Goal: Task Accomplishment & Management: Manage account settings

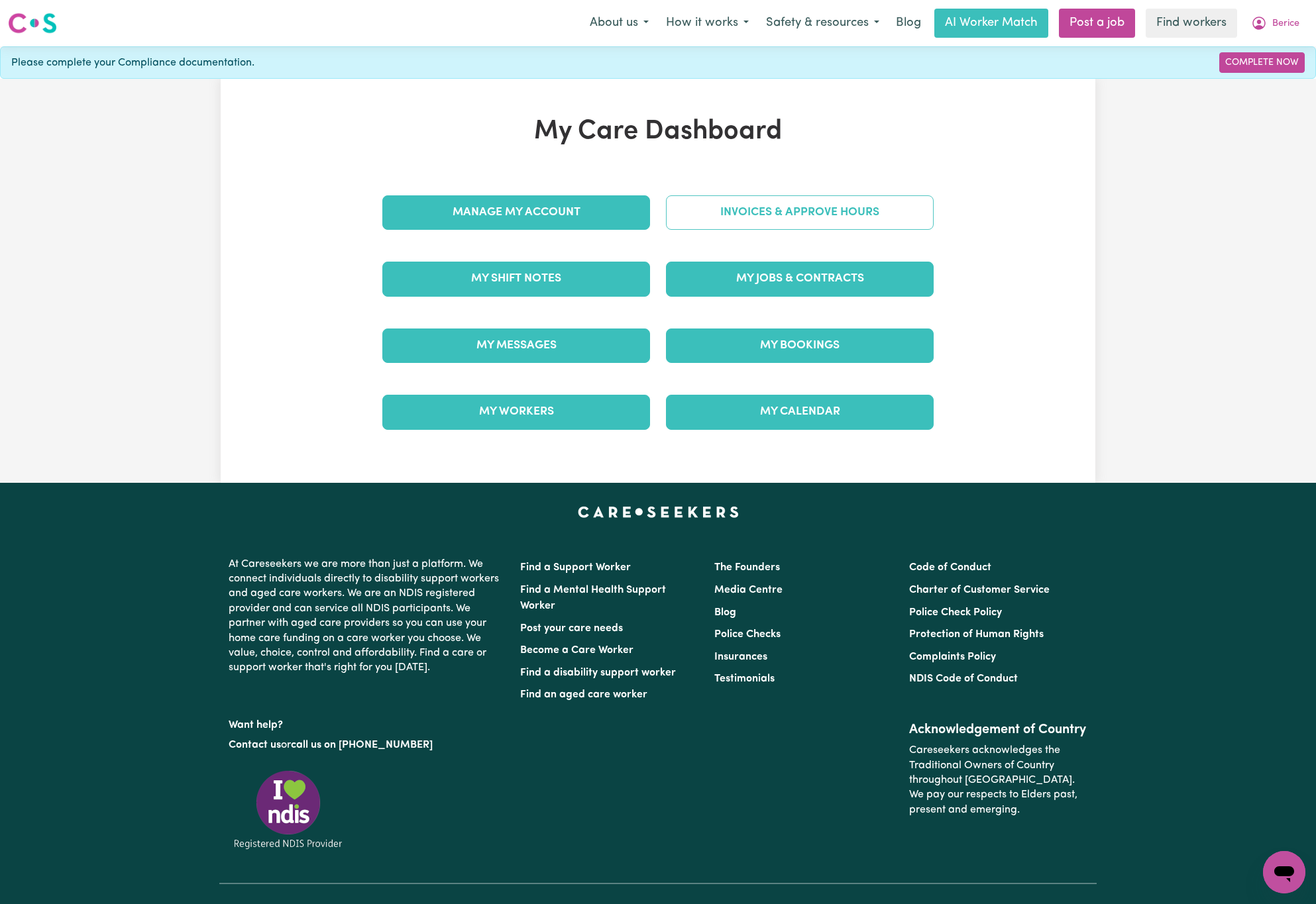
click at [740, 209] on link "Invoices & Approve Hours" at bounding box center [799, 212] width 268 height 35
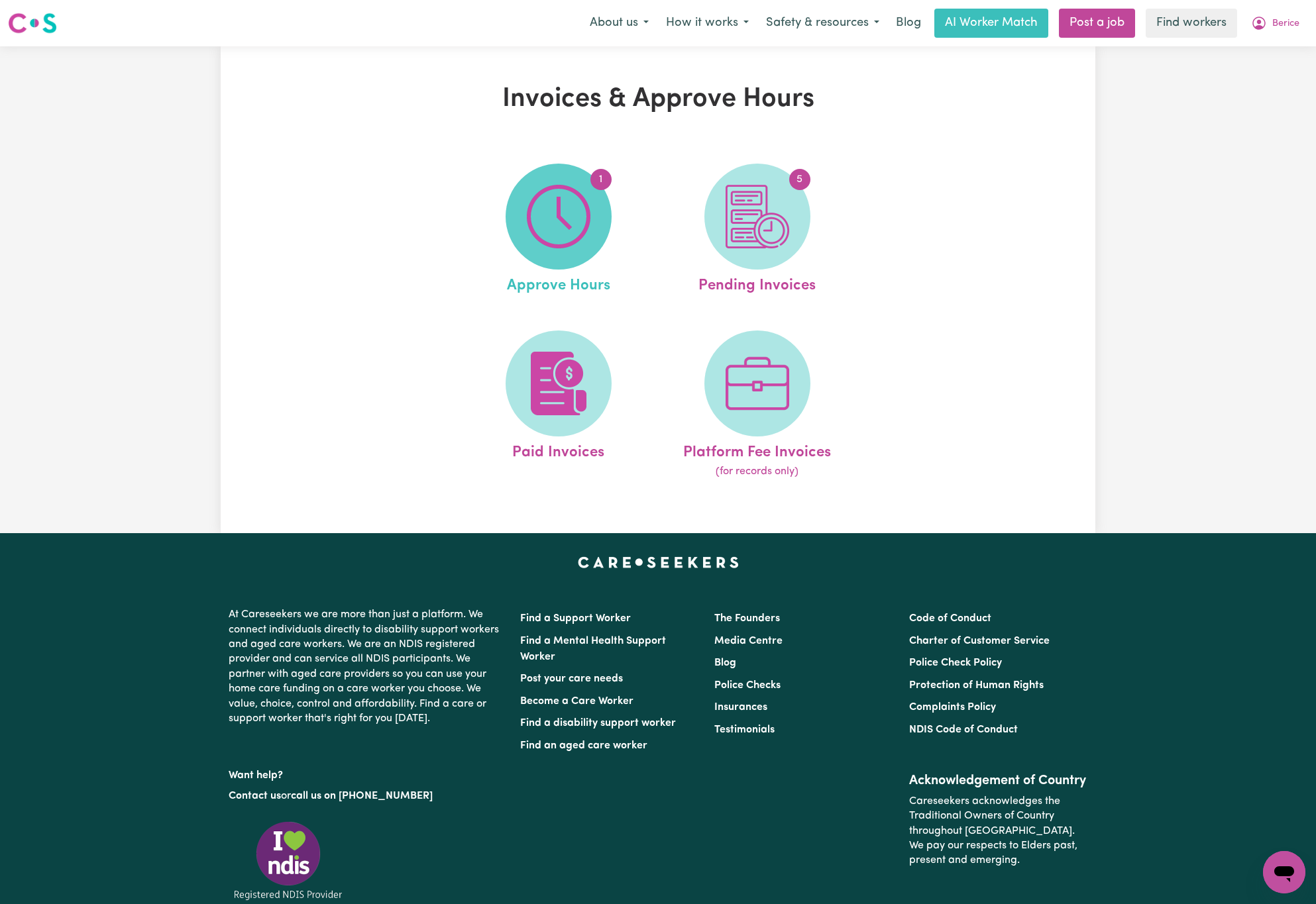
click at [565, 239] on img at bounding box center [558, 217] width 64 height 64
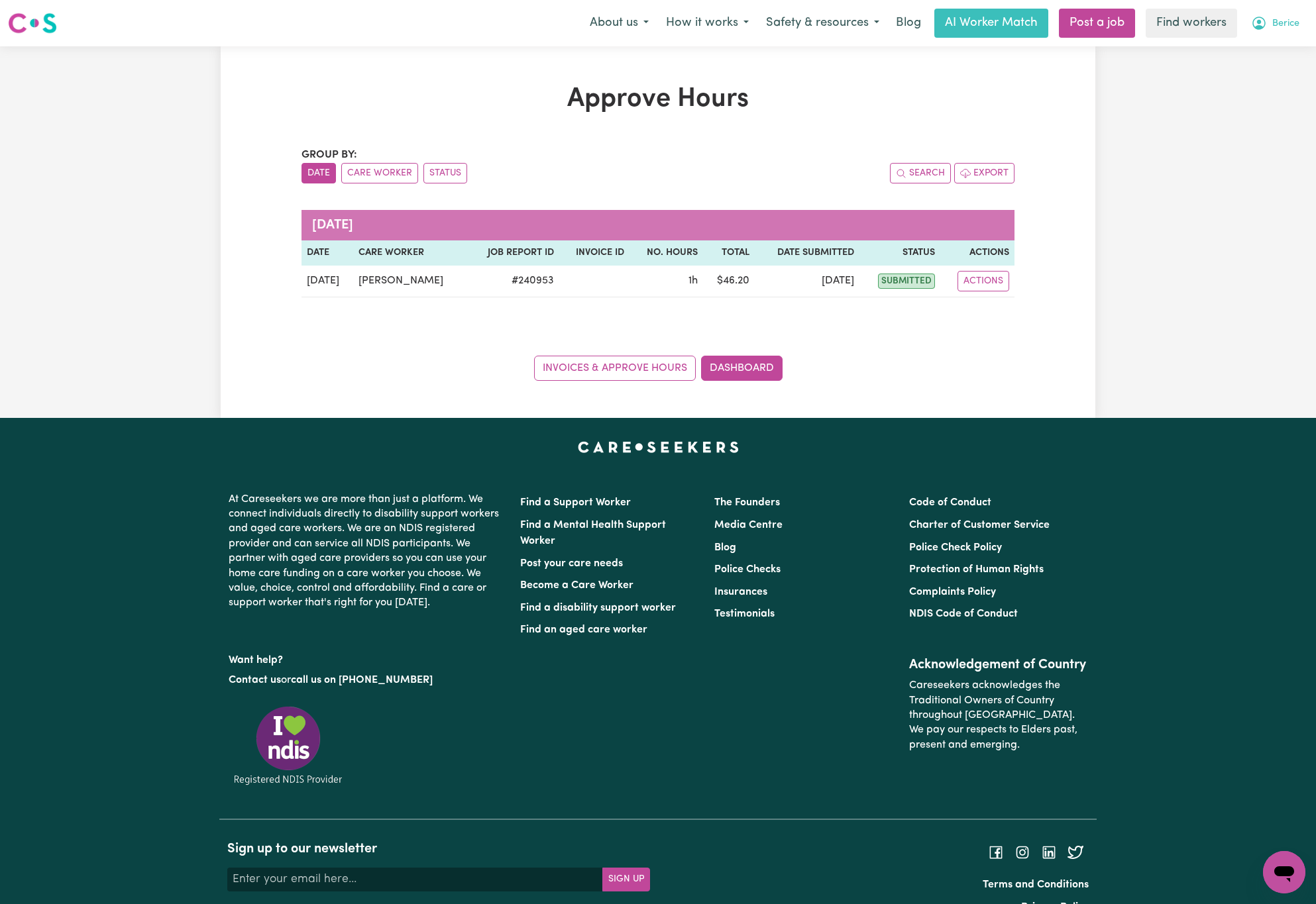
click at [1263, 15] on button "Berice" at bounding box center [1275, 23] width 66 height 28
click at [1271, 50] on link "My Dashboard" at bounding box center [1255, 52] width 104 height 26
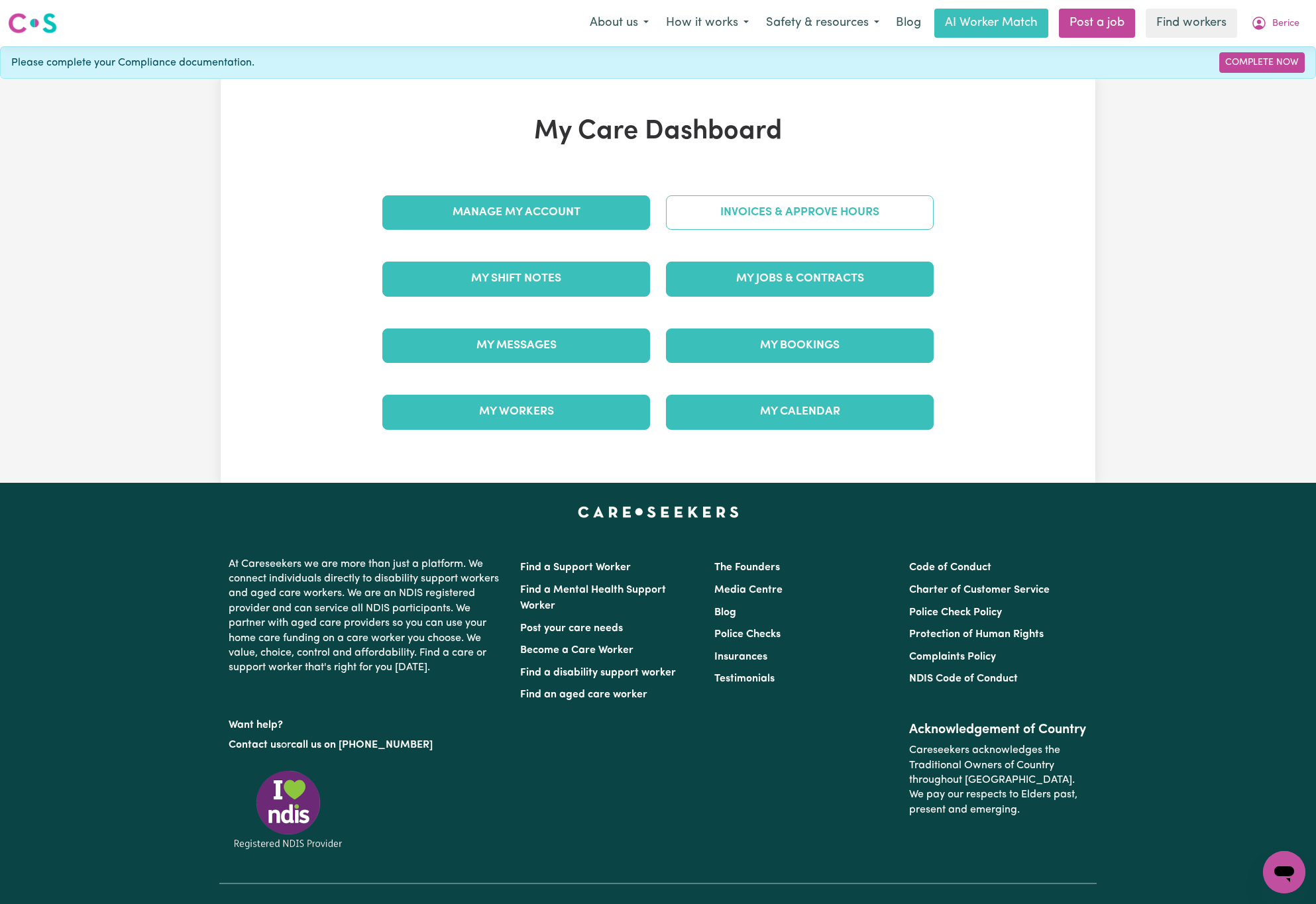
click at [890, 211] on link "Invoices & Approve Hours" at bounding box center [799, 212] width 268 height 35
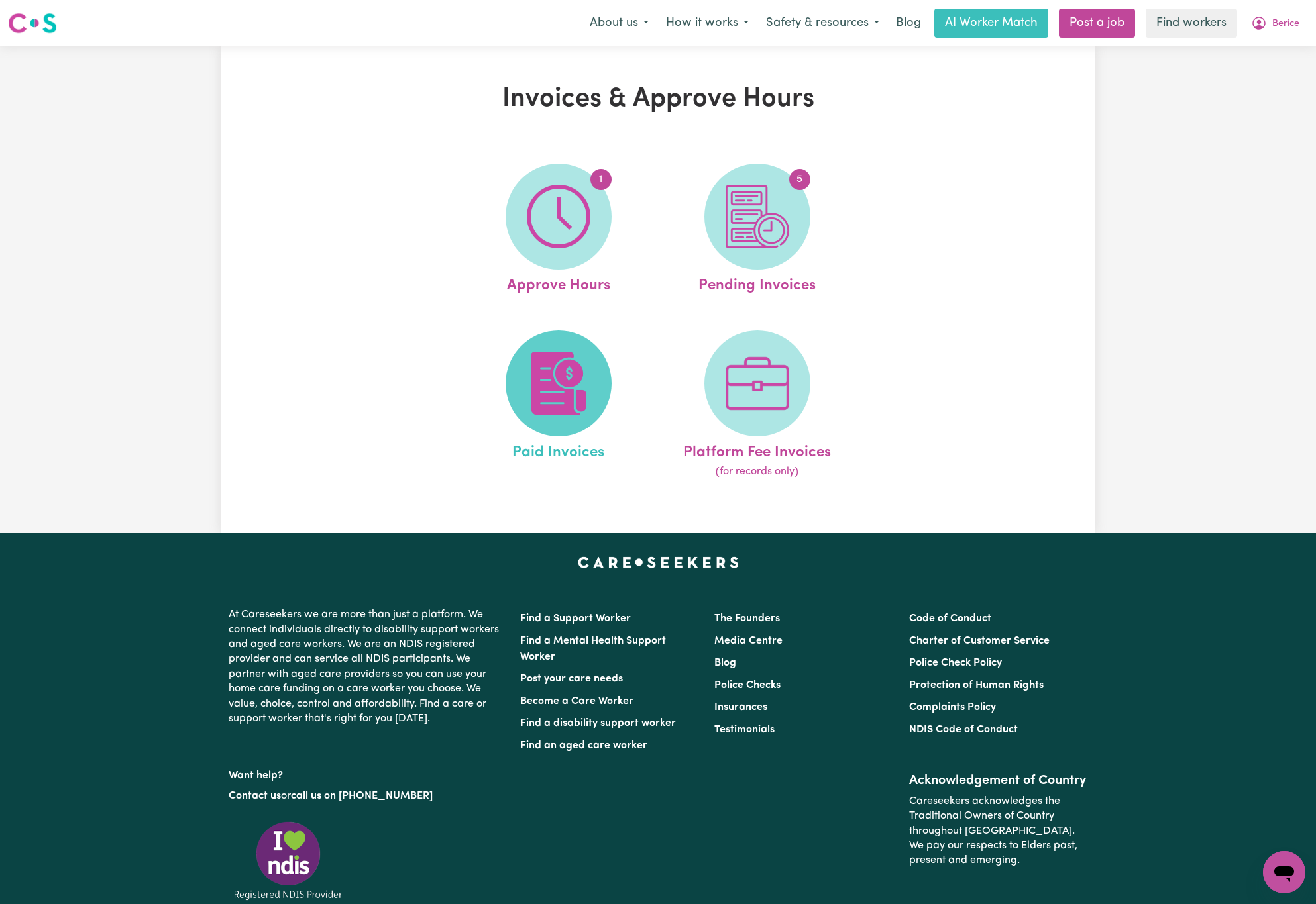
click at [565, 385] on img at bounding box center [558, 383] width 64 height 64
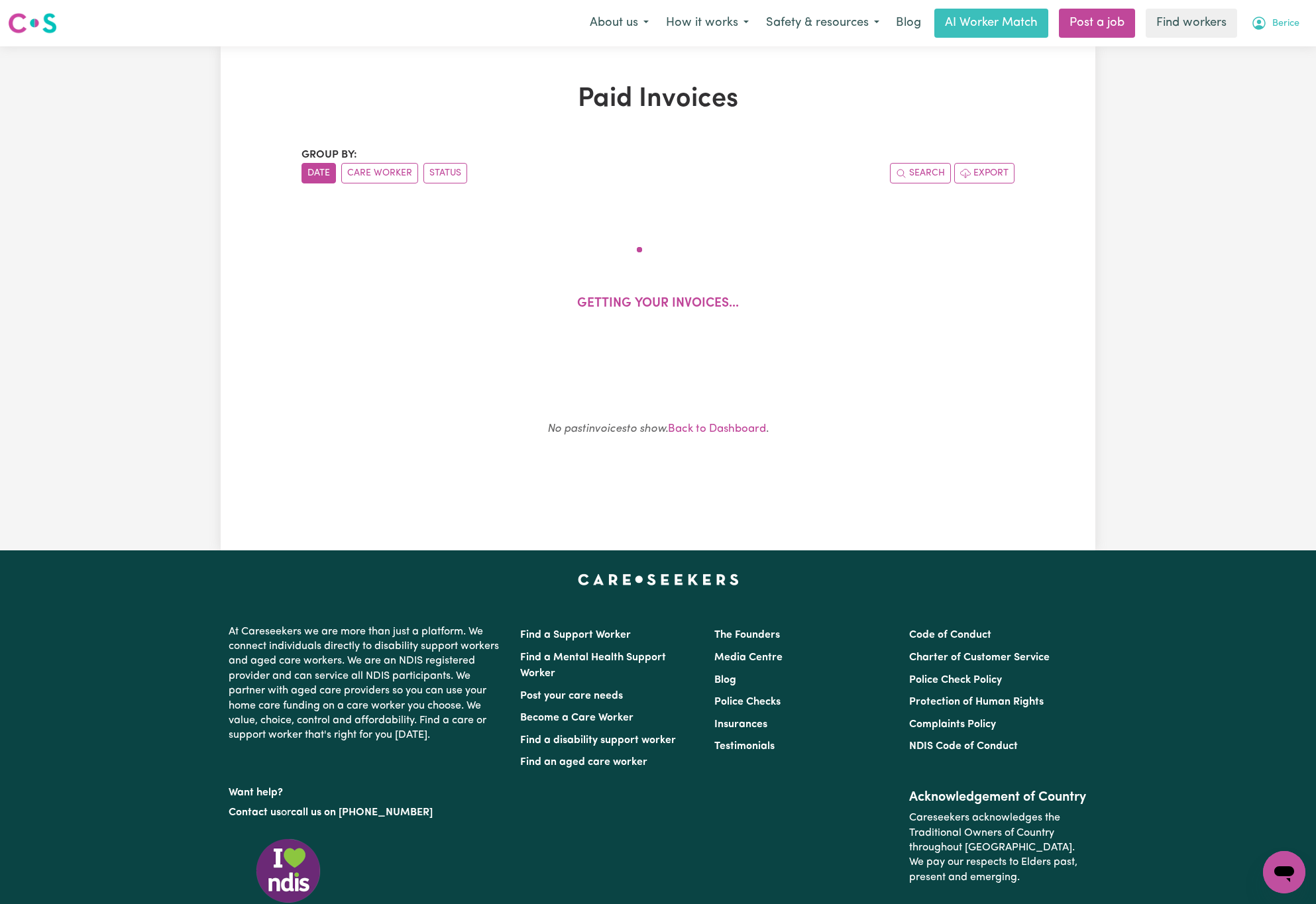
click at [1279, 22] on span "Berice" at bounding box center [1285, 24] width 28 height 15
drag, startPoint x: 1279, startPoint y: 36, endPoint x: 1279, endPoint y: 50, distance: 14.0
click at [1279, 50] on link "My Dashboard" at bounding box center [1255, 52] width 104 height 26
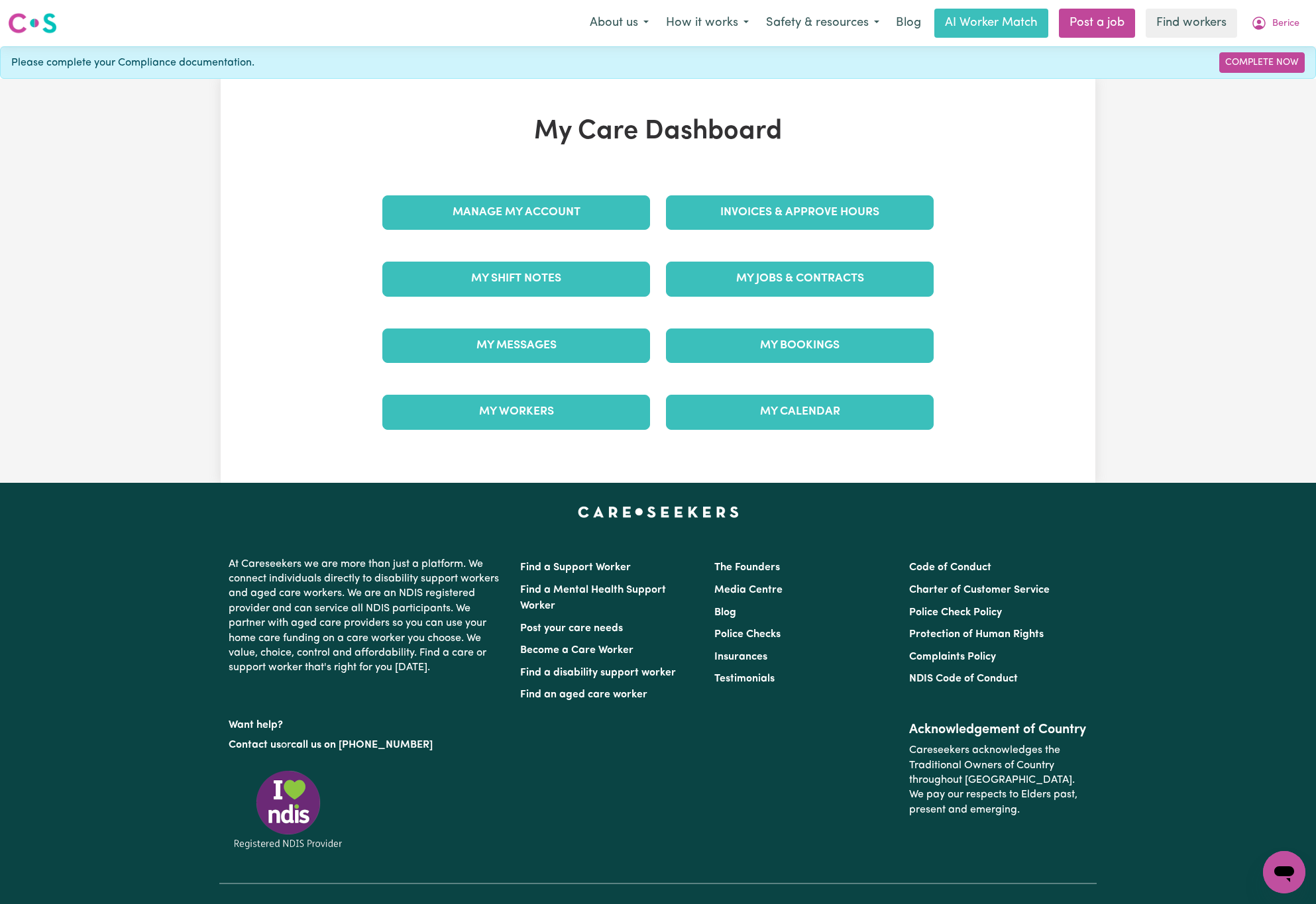
click at [796, 284] on link "My Jobs & Contracts" at bounding box center [799, 278] width 268 height 35
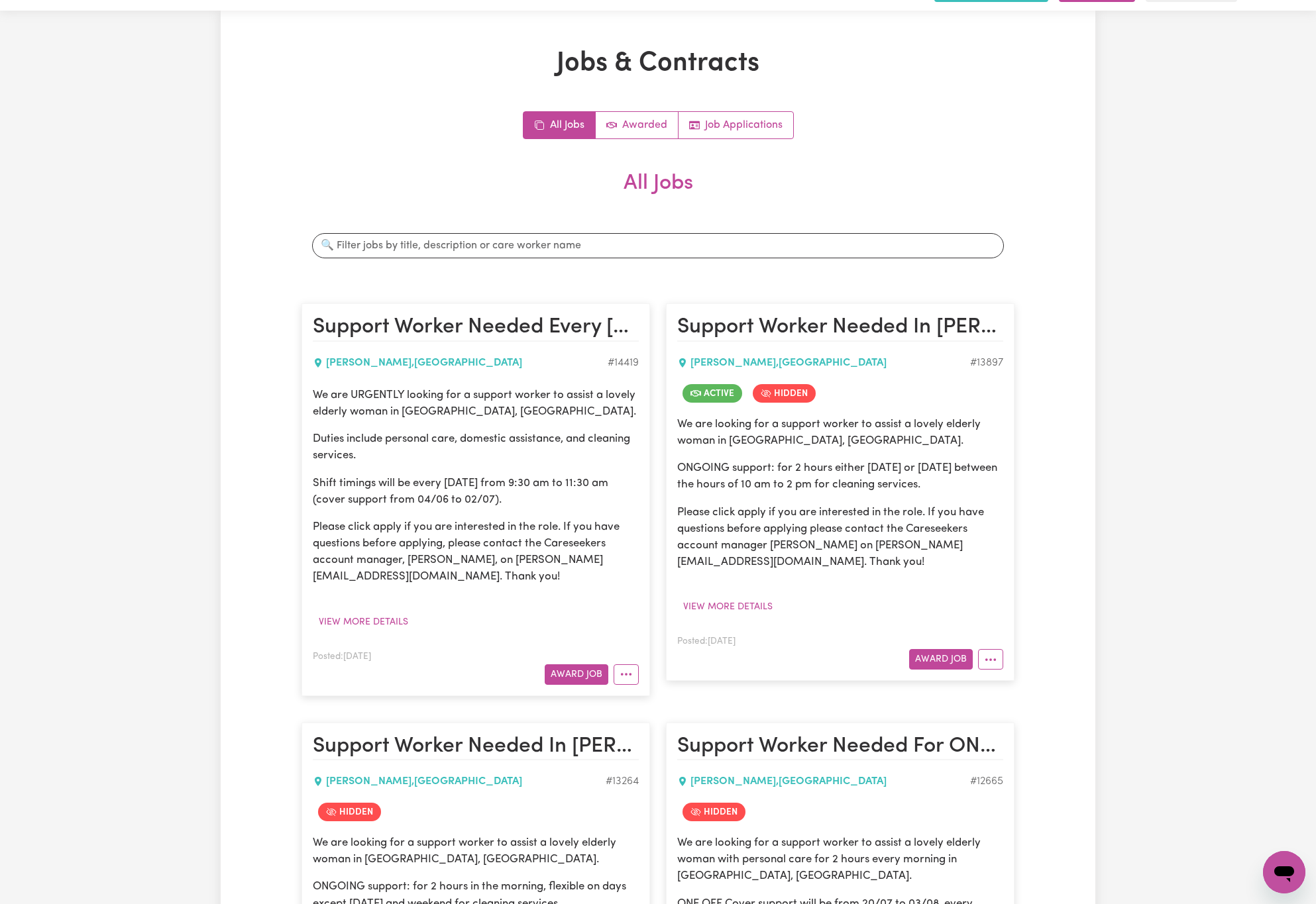
scroll to position [100, 0]
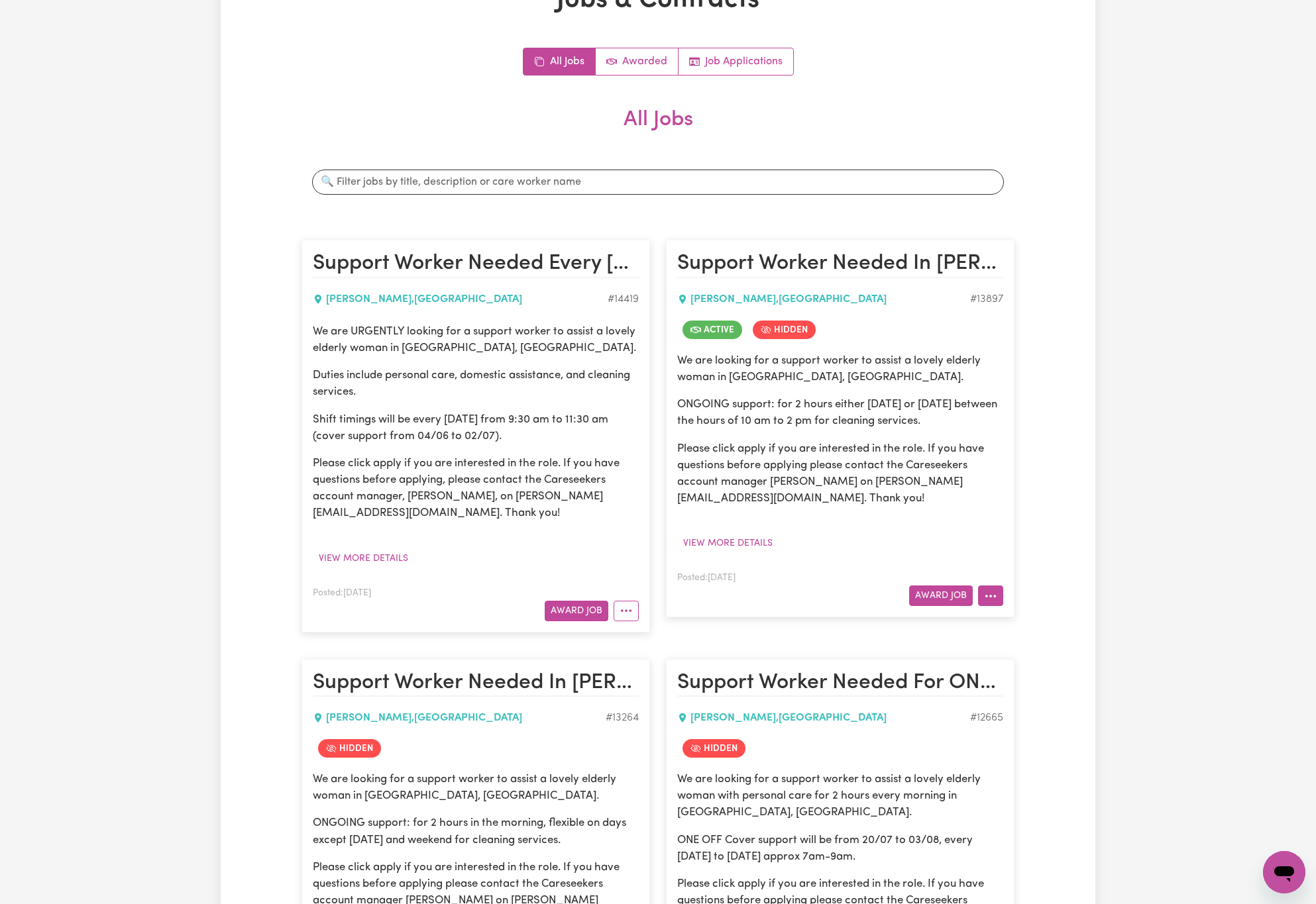
click at [996, 603] on button "More options" at bounding box center [991, 595] width 26 height 21
click at [1017, 633] on link "View/Edit Contract" at bounding box center [1043, 628] width 128 height 27
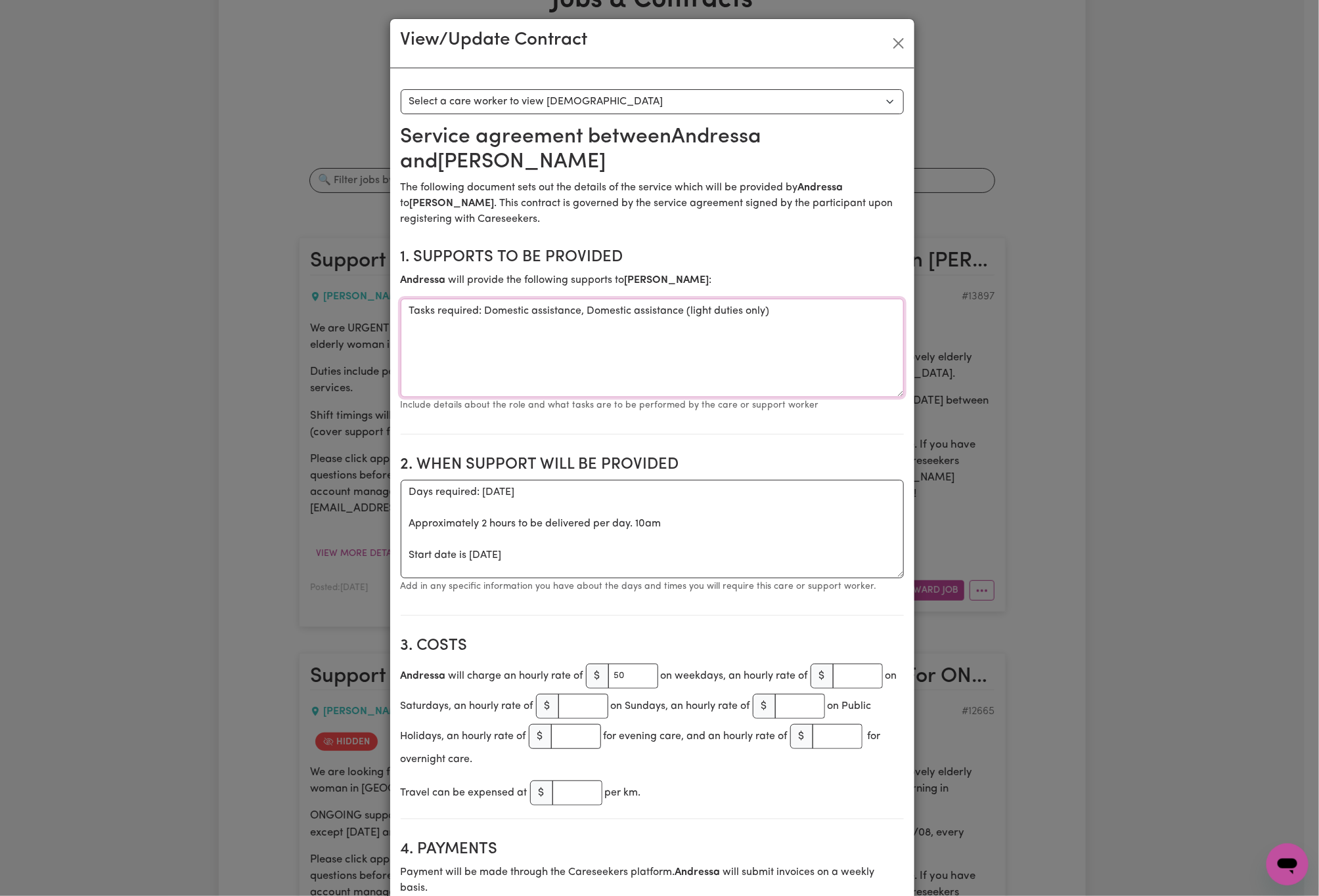
drag, startPoint x: 480, startPoint y: 314, endPoint x: 859, endPoint y: 304, distance: 379.1
click at [859, 304] on textarea "Tasks required: Domestic assistance, Domestic assistance (light duties only)" at bounding box center [652, 348] width 503 height 99
click at [899, 39] on button "Close" at bounding box center [899, 44] width 21 height 21
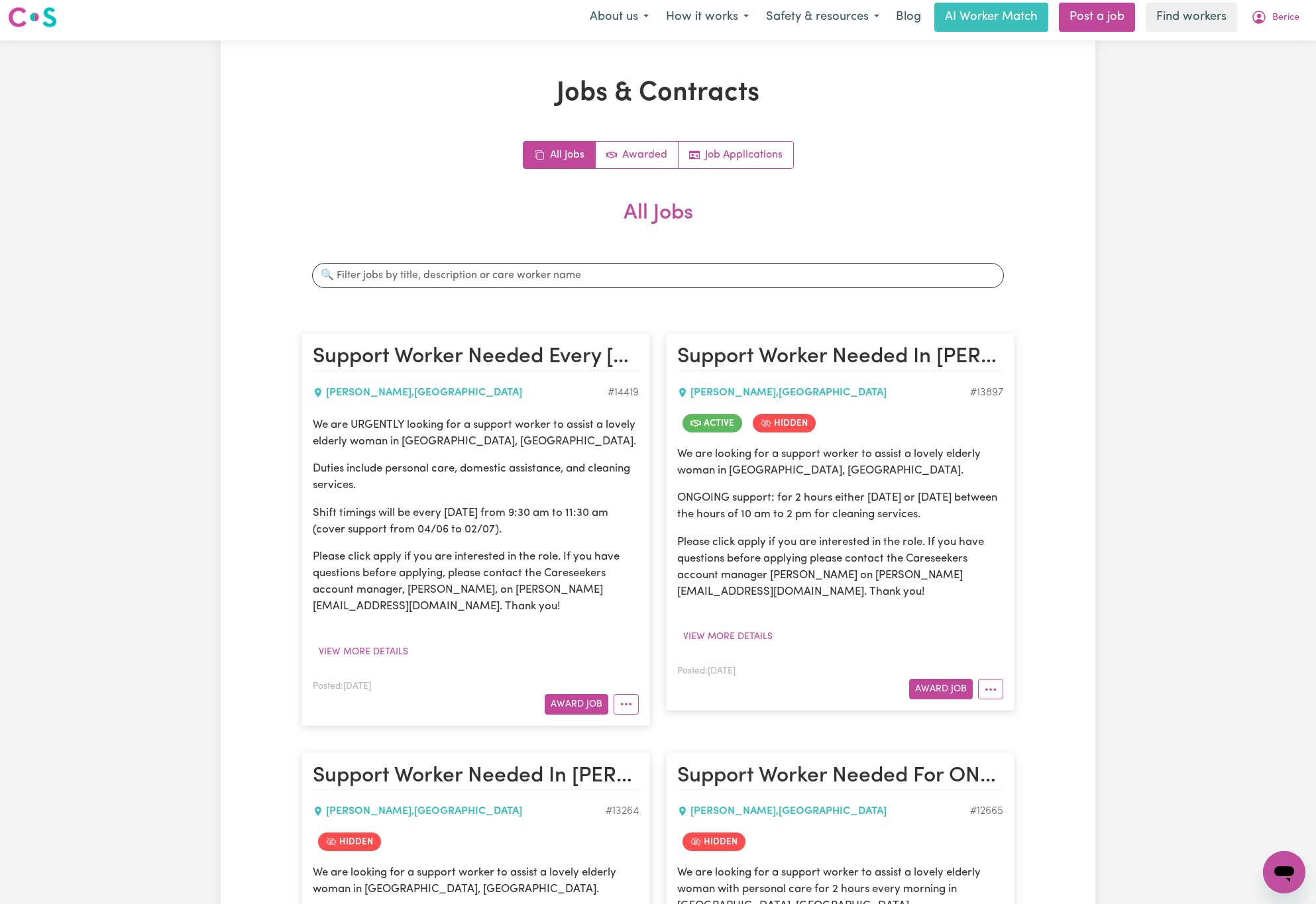
scroll to position [0, 0]
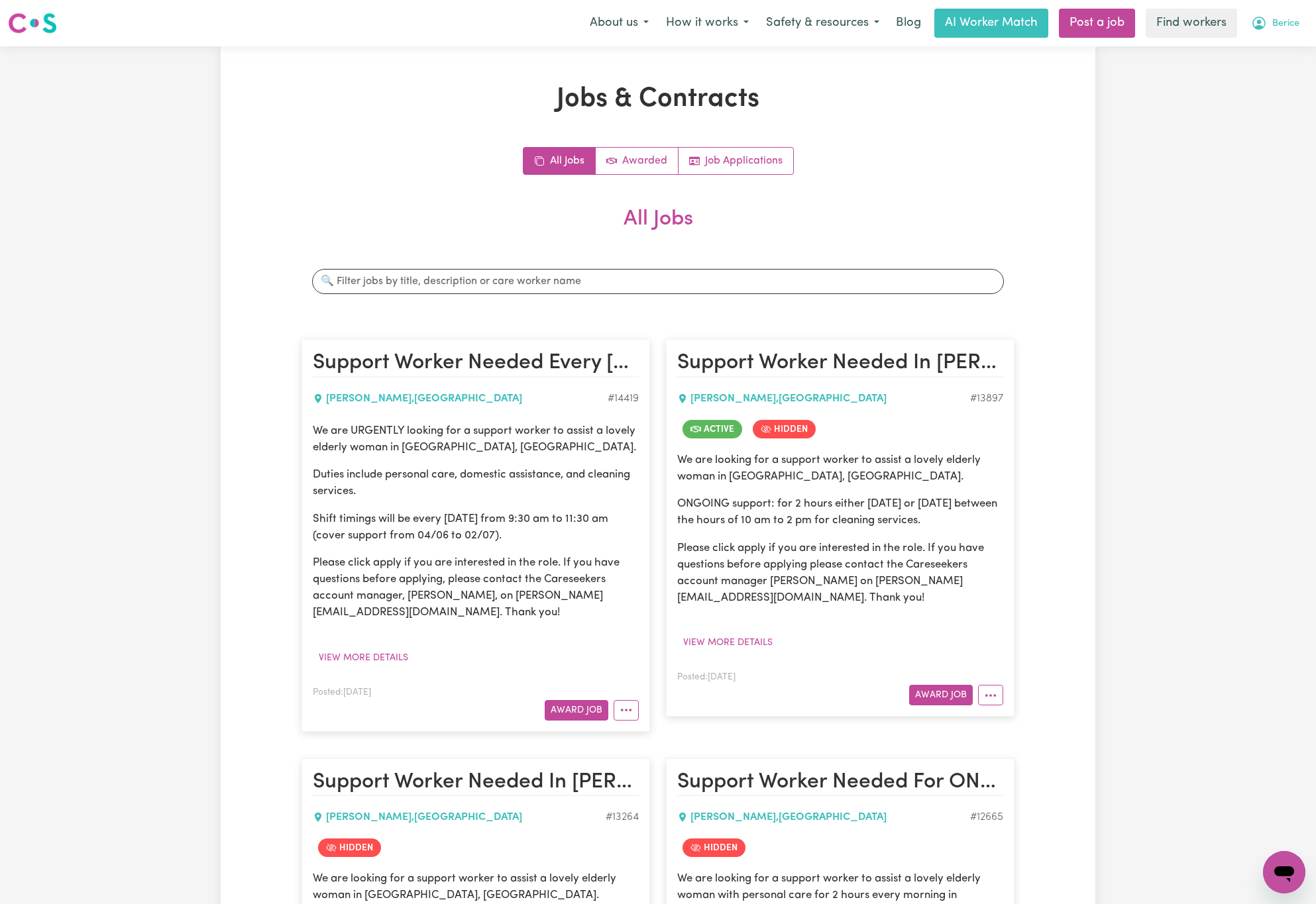
click at [1255, 19] on icon "My Account" at bounding box center [1258, 23] width 13 height 13
click at [1254, 72] on link "Logout" at bounding box center [1255, 77] width 104 height 26
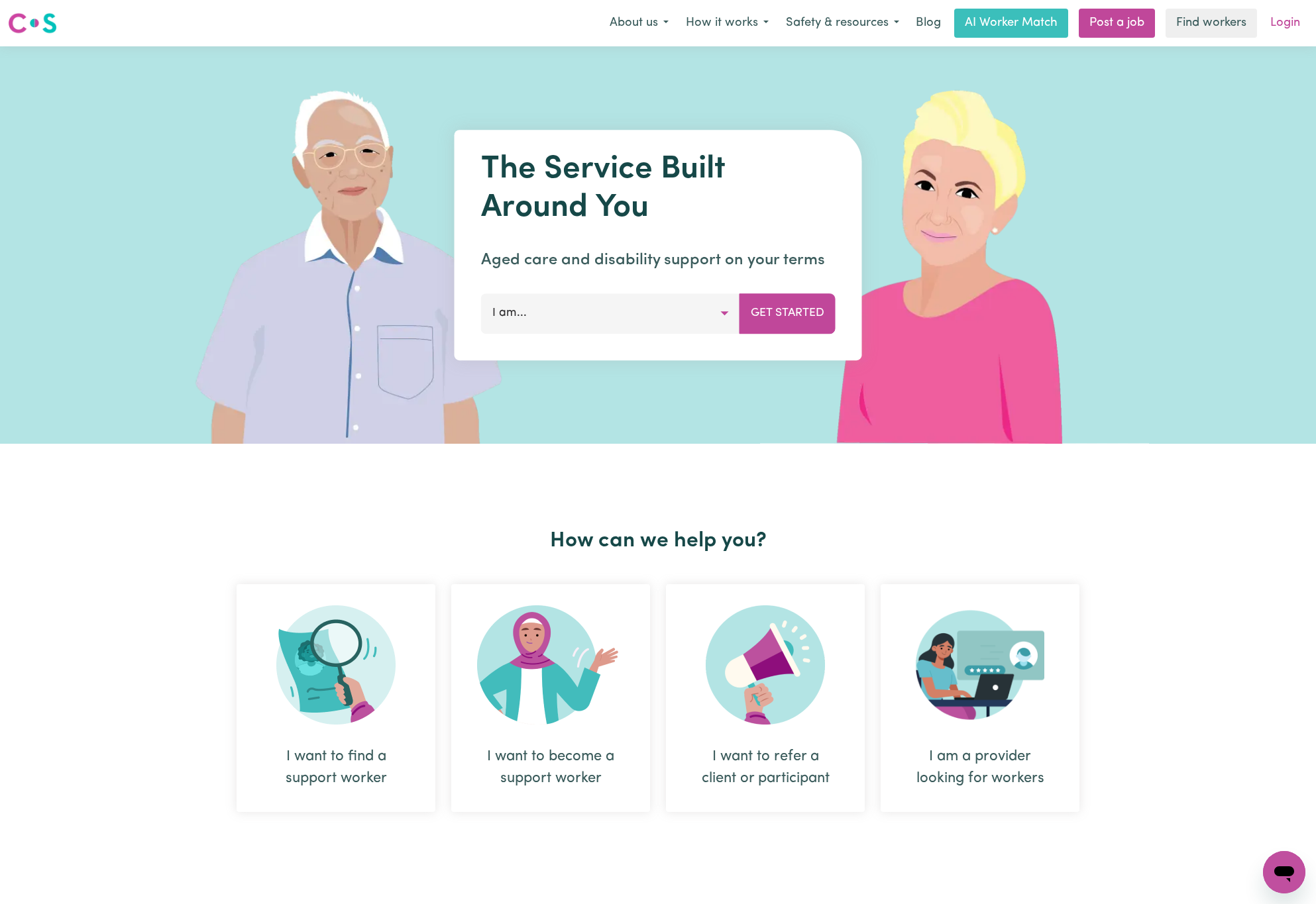
click at [1275, 12] on link "Login" at bounding box center [1284, 24] width 45 height 30
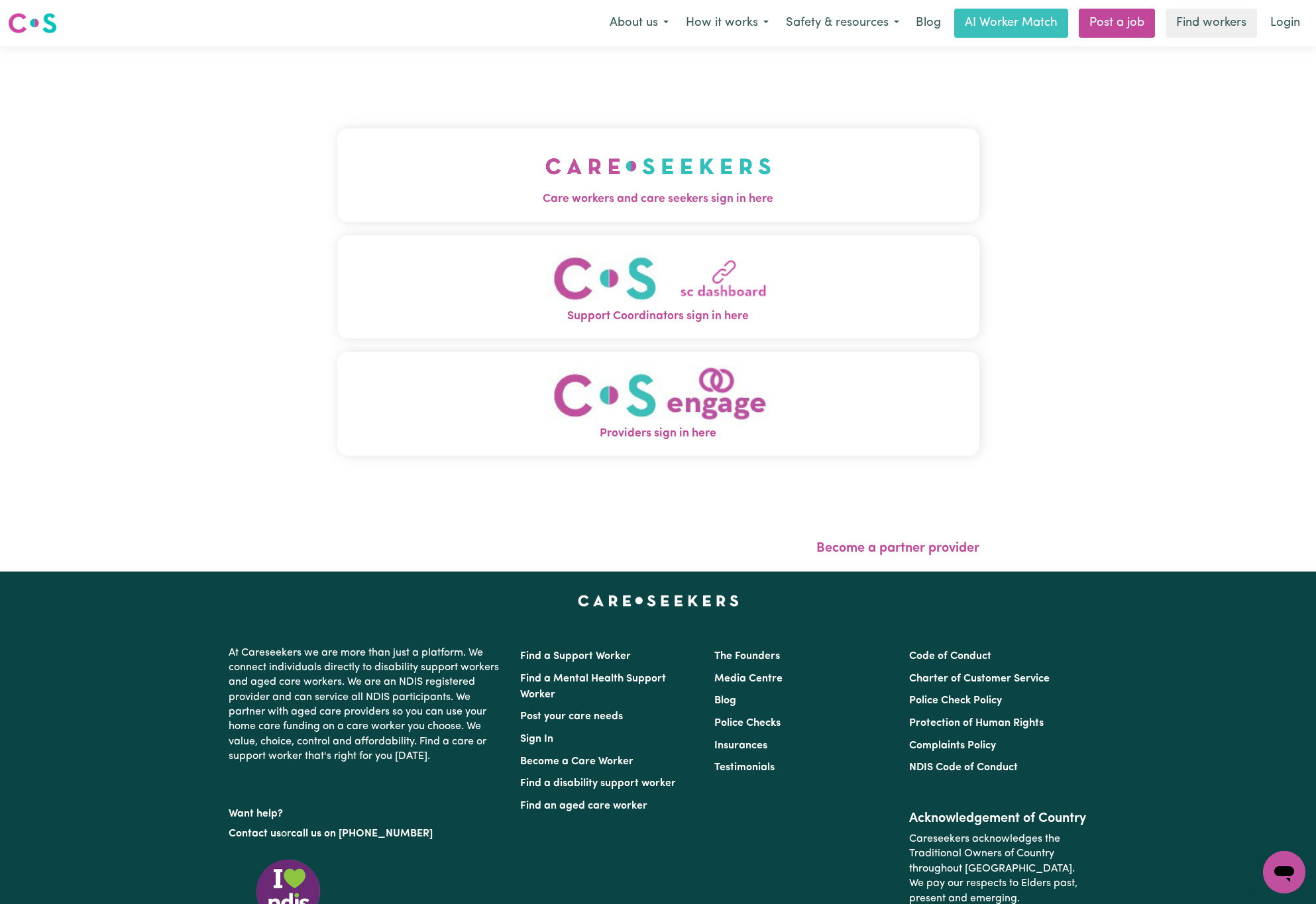
click at [600, 191] on span "Care workers and care seekers sign in here" at bounding box center [658, 199] width 642 height 17
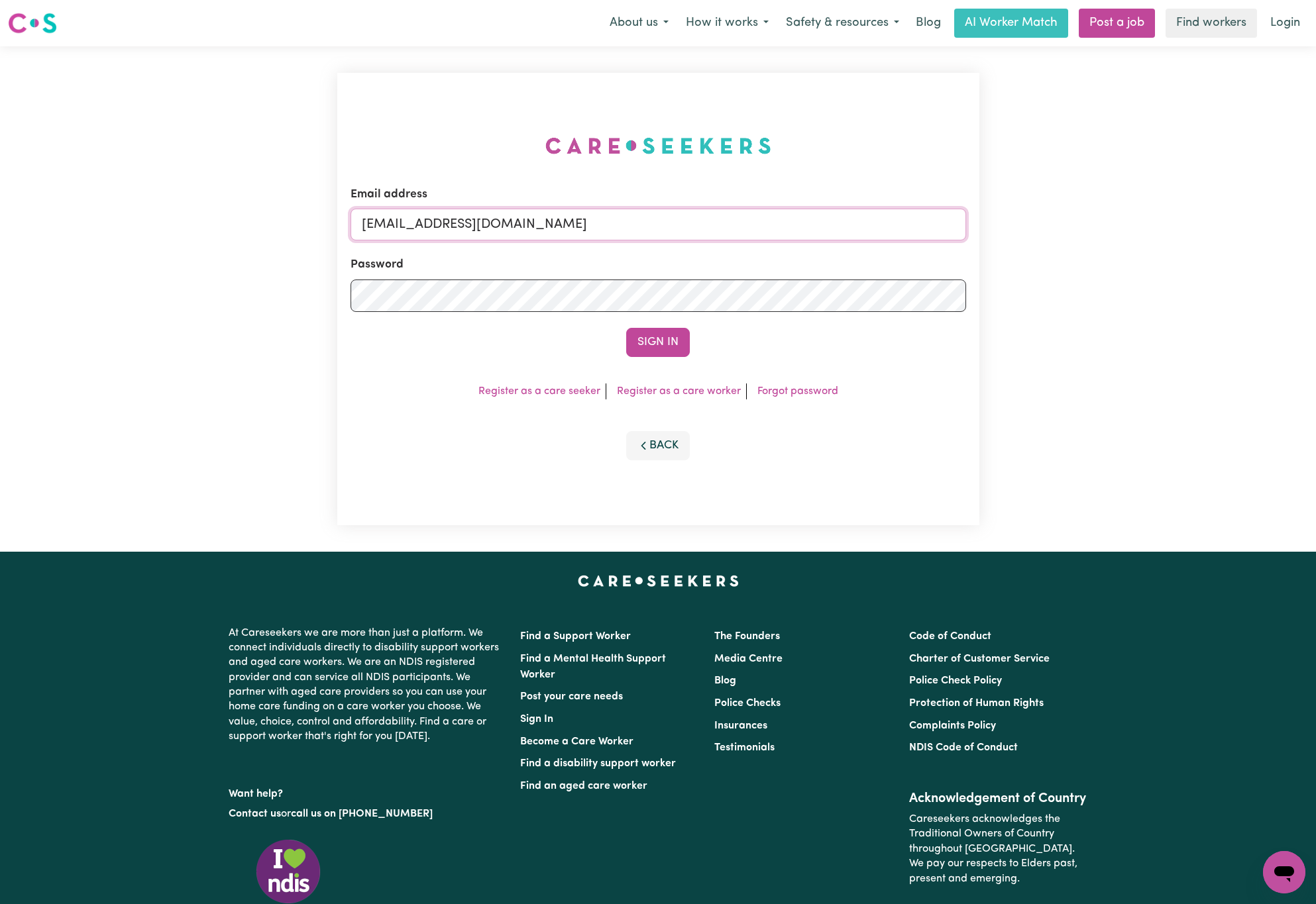
drag, startPoint x: 426, startPoint y: 221, endPoint x: 1017, endPoint y: 219, distance: 591.0
click at [1017, 219] on div "Email address [EMAIL_ADDRESS][DOMAIN_NAME] Password Sign In Register as a care …" at bounding box center [658, 299] width 1316 height 506
paste input "[EMAIL_ADDRESS][DOMAIN_NAME]"
type input "superuser~[EMAIL_ADDRESS][DOMAIN_NAME]"
click at [626, 328] on button "Sign In" at bounding box center [658, 343] width 64 height 30
